Goal: Information Seeking & Learning: Learn about a topic

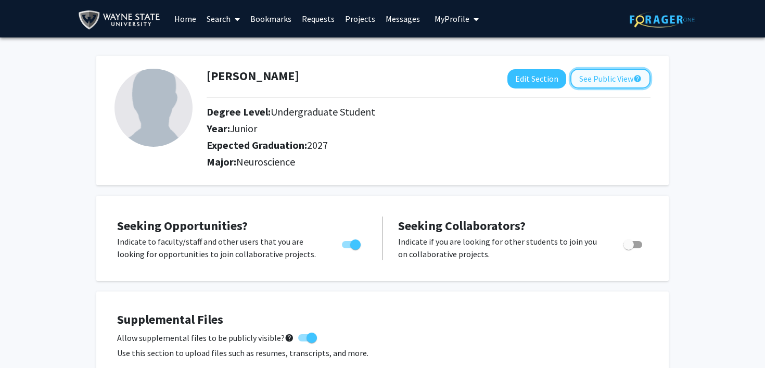
click at [608, 75] on button "See Public View help" at bounding box center [610, 79] width 80 height 20
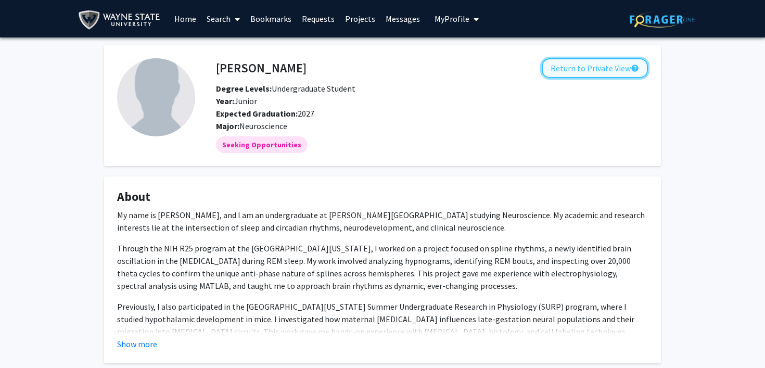
click at [599, 71] on button "Return to Private View help" at bounding box center [594, 68] width 106 height 20
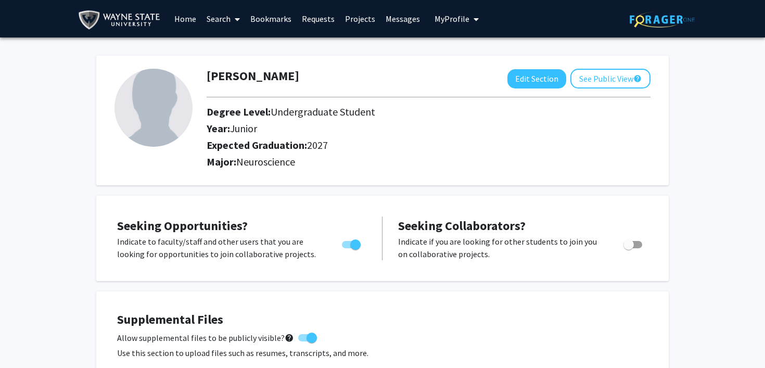
click at [453, 20] on span "My Profile" at bounding box center [451, 19] width 35 height 10
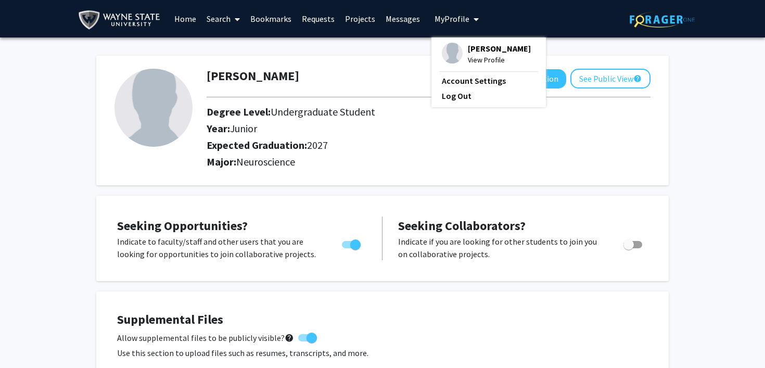
click at [453, 20] on span "My Profile" at bounding box center [451, 19] width 35 height 10
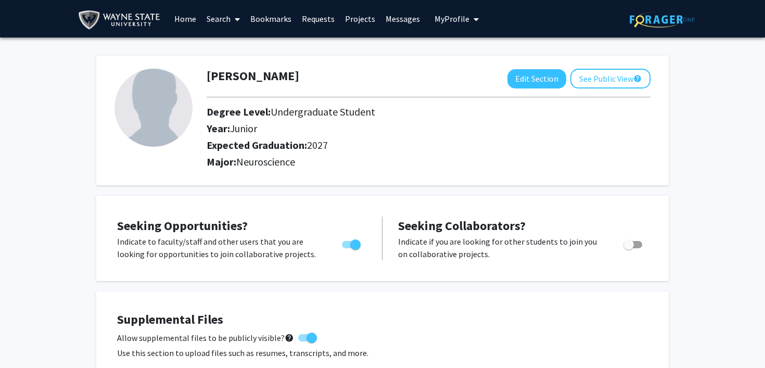
click at [323, 25] on link "Requests" at bounding box center [317, 19] width 43 height 36
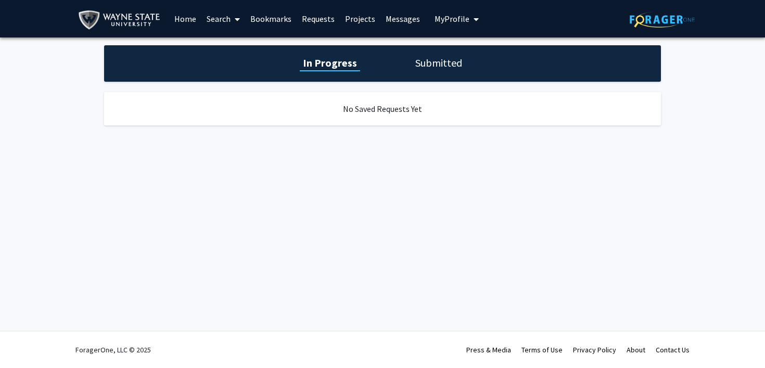
click at [421, 61] on h1 "Submitted" at bounding box center [438, 63] width 53 height 15
click at [326, 58] on h1 "In Progress" at bounding box center [329, 63] width 56 height 15
click at [382, 7] on link "Messages" at bounding box center [402, 19] width 45 height 36
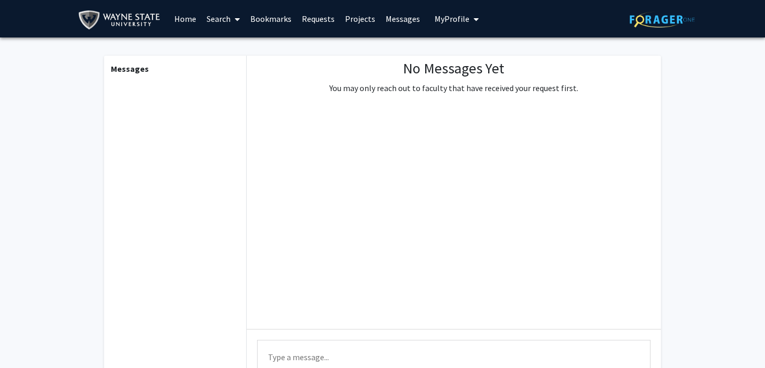
click at [345, 18] on link "Projects" at bounding box center [360, 19] width 41 height 36
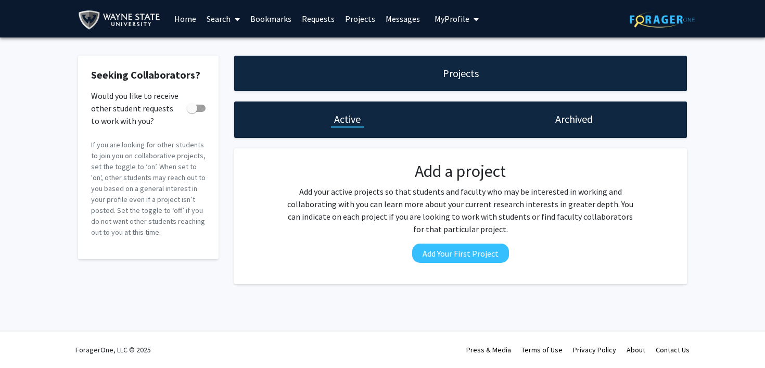
click at [389, 21] on link "Messages" at bounding box center [402, 19] width 45 height 36
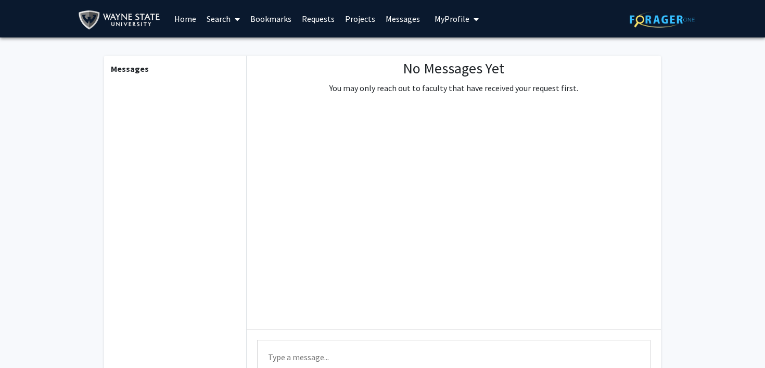
click at [342, 15] on link "Projects" at bounding box center [360, 19] width 41 height 36
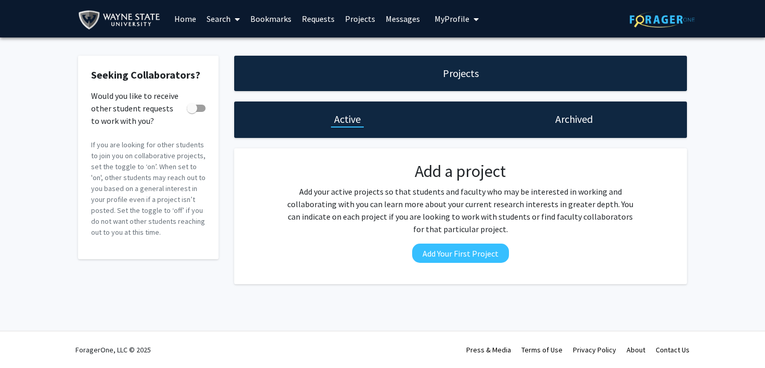
click at [305, 16] on link "Requests" at bounding box center [317, 19] width 43 height 36
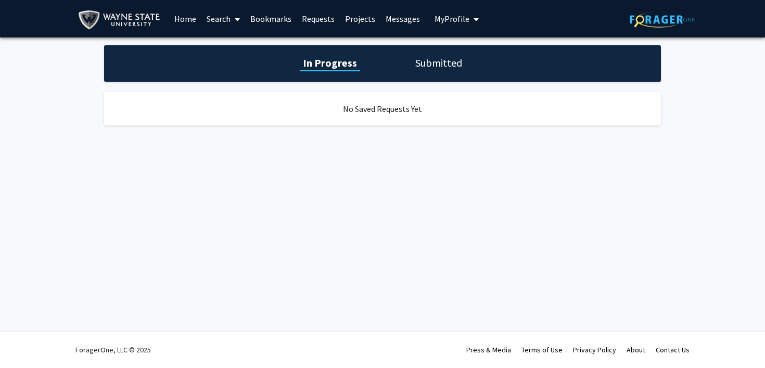
click at [316, 17] on link "Requests" at bounding box center [317, 19] width 43 height 36
click at [355, 19] on link "Projects" at bounding box center [360, 19] width 41 height 36
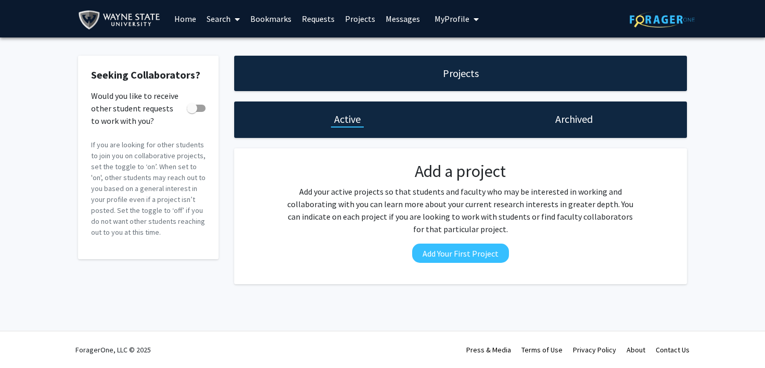
click at [260, 19] on link "Bookmarks" at bounding box center [270, 19] width 51 height 36
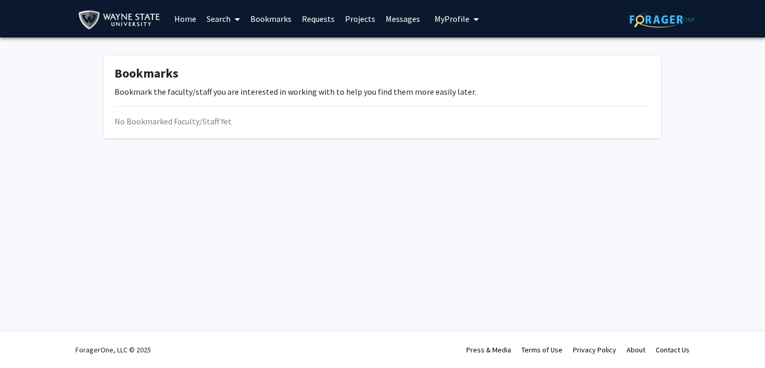
click at [225, 18] on link "Search" at bounding box center [223, 19] width 44 height 36
click at [233, 45] on span "Faculty/Staff" at bounding box center [239, 47] width 76 height 21
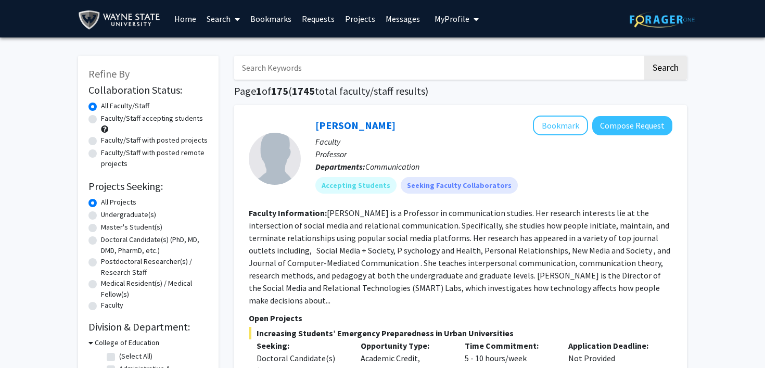
click at [122, 212] on label "Undergraduate(s)" at bounding box center [128, 214] width 55 height 11
click at [108, 212] on input "Undergraduate(s)" at bounding box center [104, 212] width 7 height 7
radio input "true"
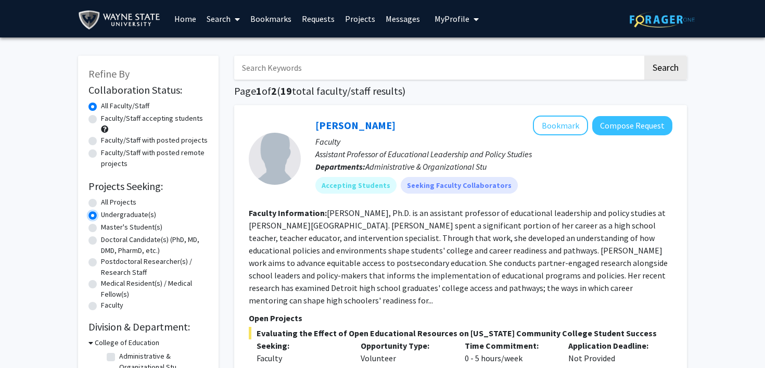
scroll to position [2, 0]
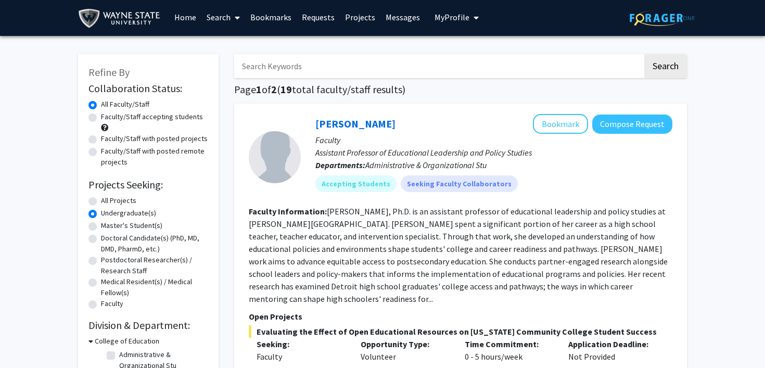
click at [129, 127] on div "Faculty/Staff accepting students" at bounding box center [148, 122] width 120 height 22
click at [123, 119] on label "Faculty/Staff accepting students" at bounding box center [152, 116] width 102 height 11
click at [108, 118] on input "Faculty/Staff accepting students" at bounding box center [104, 114] width 7 height 7
radio input "true"
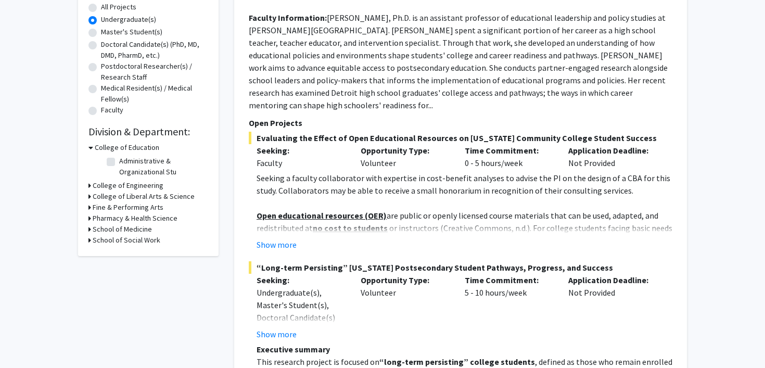
scroll to position [198, 0]
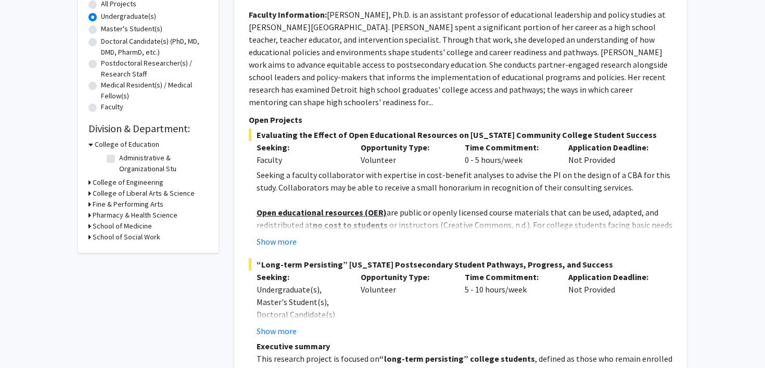
click at [89, 193] on icon at bounding box center [89, 193] width 3 height 11
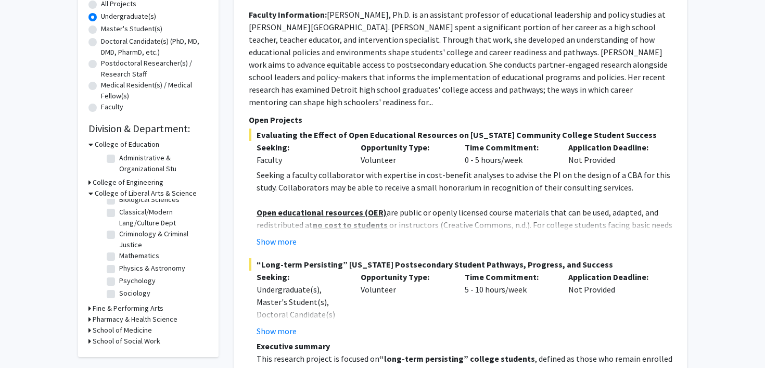
scroll to position [0, 0]
click at [120, 233] on label "Biological Sciences" at bounding box center [149, 231] width 60 height 11
click at [120, 233] on input "Biological Sciences" at bounding box center [122, 229] width 7 height 7
checkbox input "true"
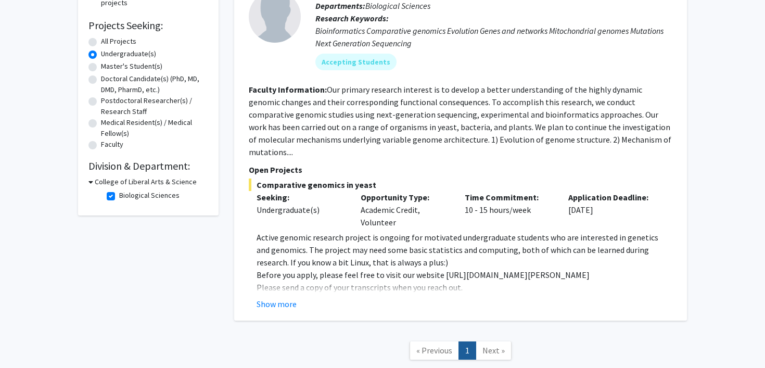
scroll to position [163, 0]
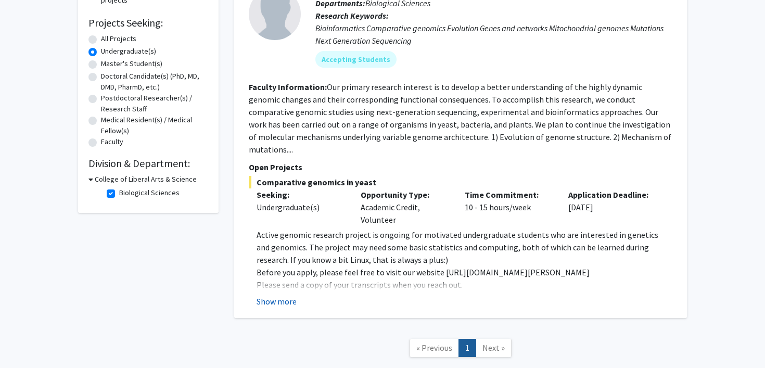
click at [292, 295] on button "Show more" at bounding box center [276, 301] width 40 height 12
